Goal: Task Accomplishment & Management: Manage account settings

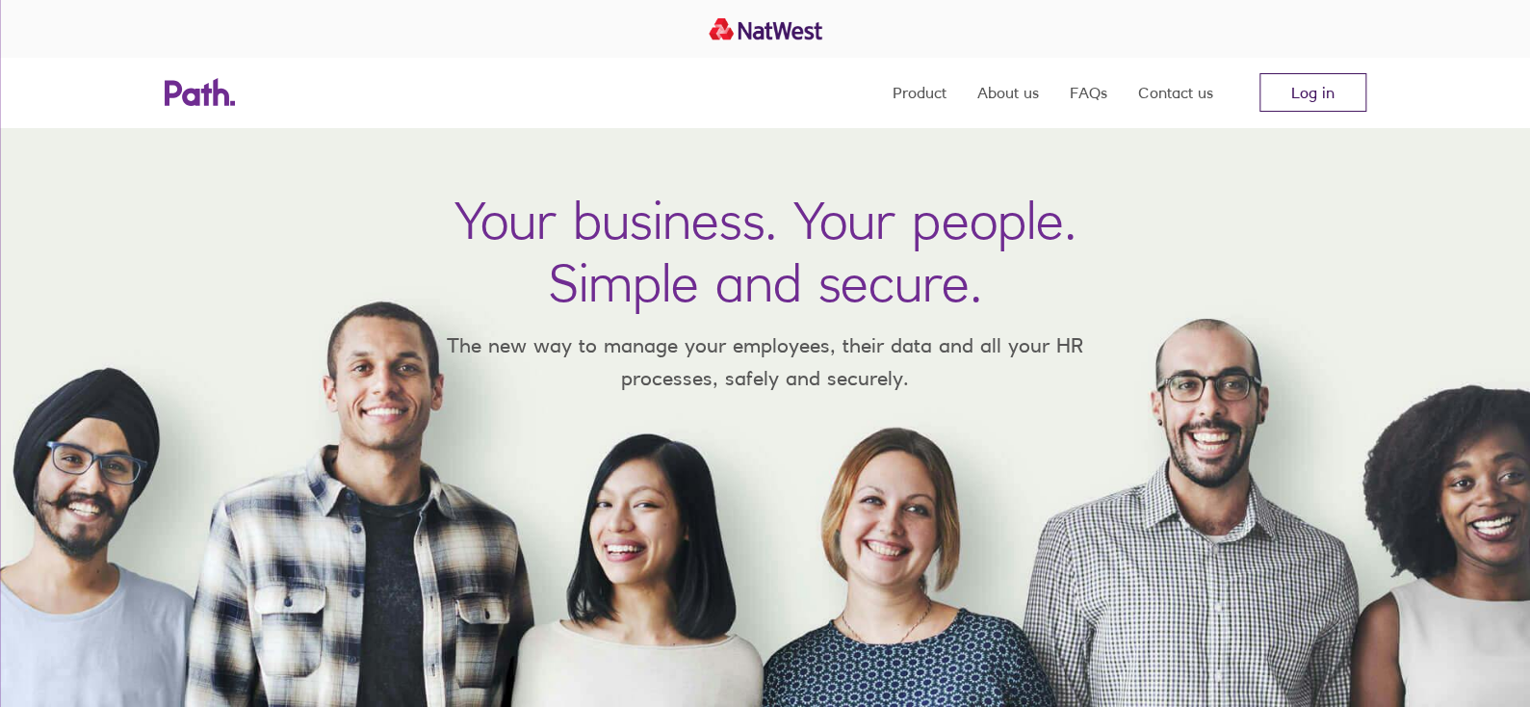
drag, startPoint x: 1290, startPoint y: 104, endPoint x: 1275, endPoint y: 103, distance: 15.4
click at [1290, 104] on link "Log in" at bounding box center [1312, 92] width 107 height 39
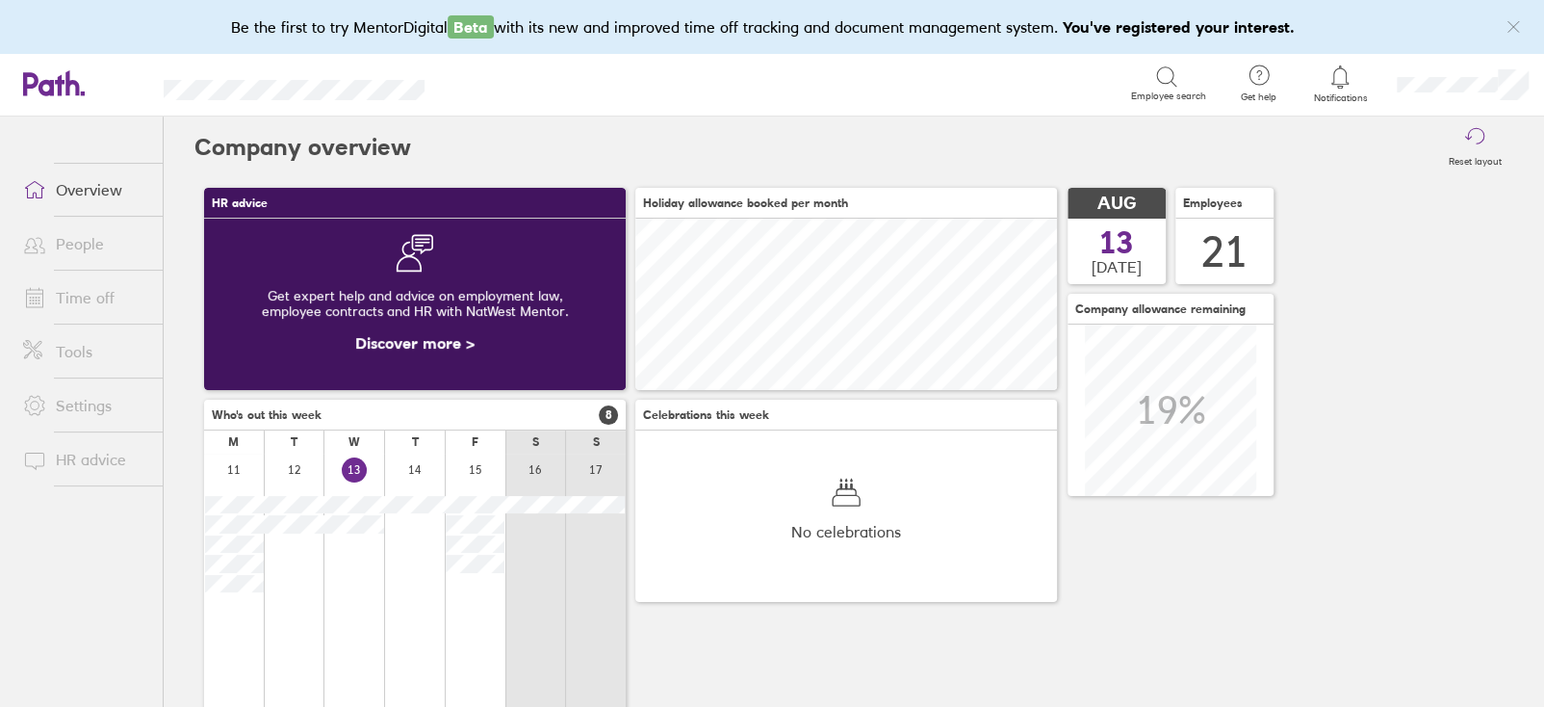
scroll to position [170, 421]
click at [77, 297] on link "Time off" at bounding box center [85, 297] width 155 height 39
